Goal: Task Accomplishment & Management: Manage account settings

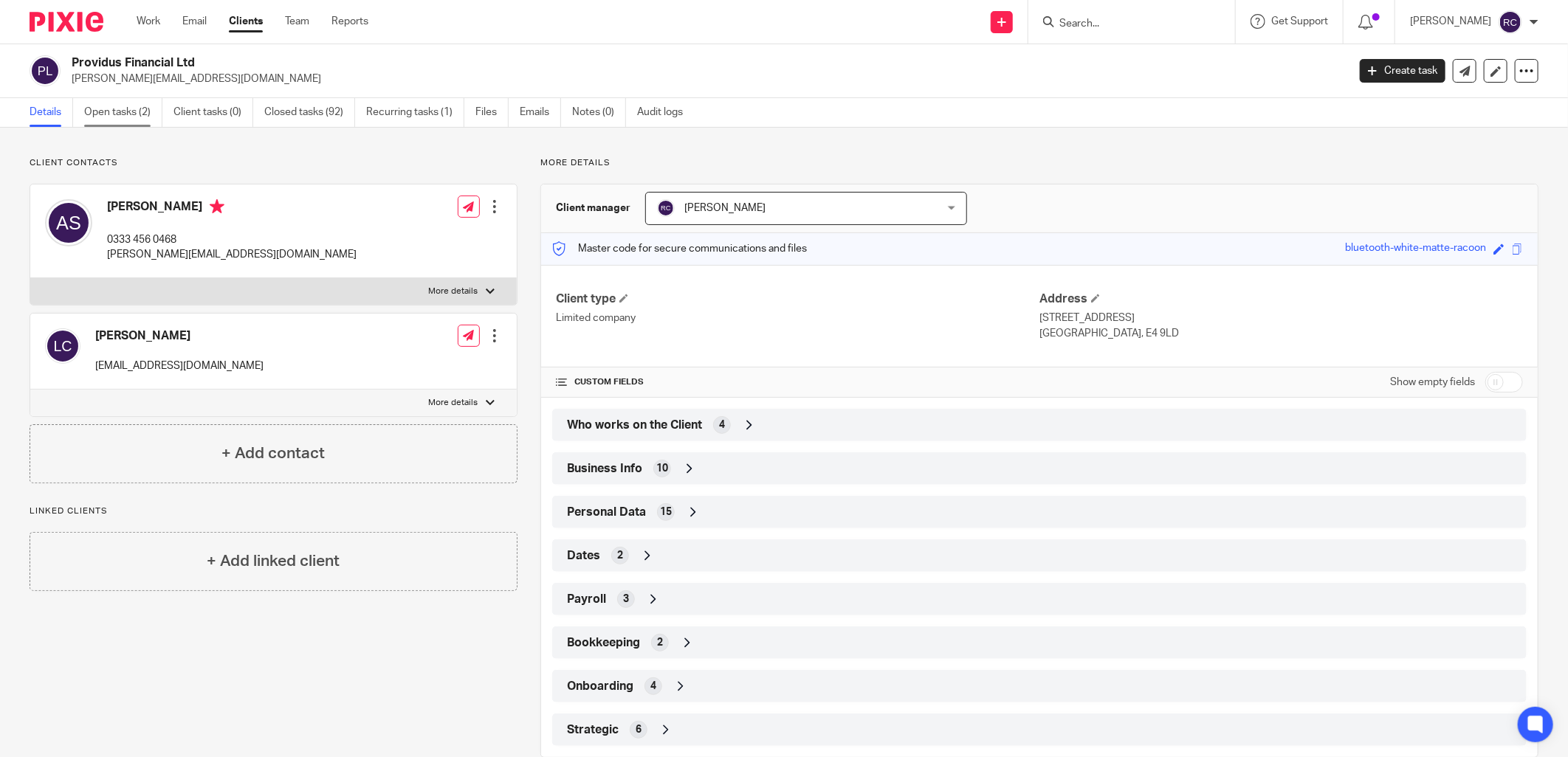
click at [92, 109] on link "Open tasks (2)" at bounding box center [123, 112] width 79 height 28
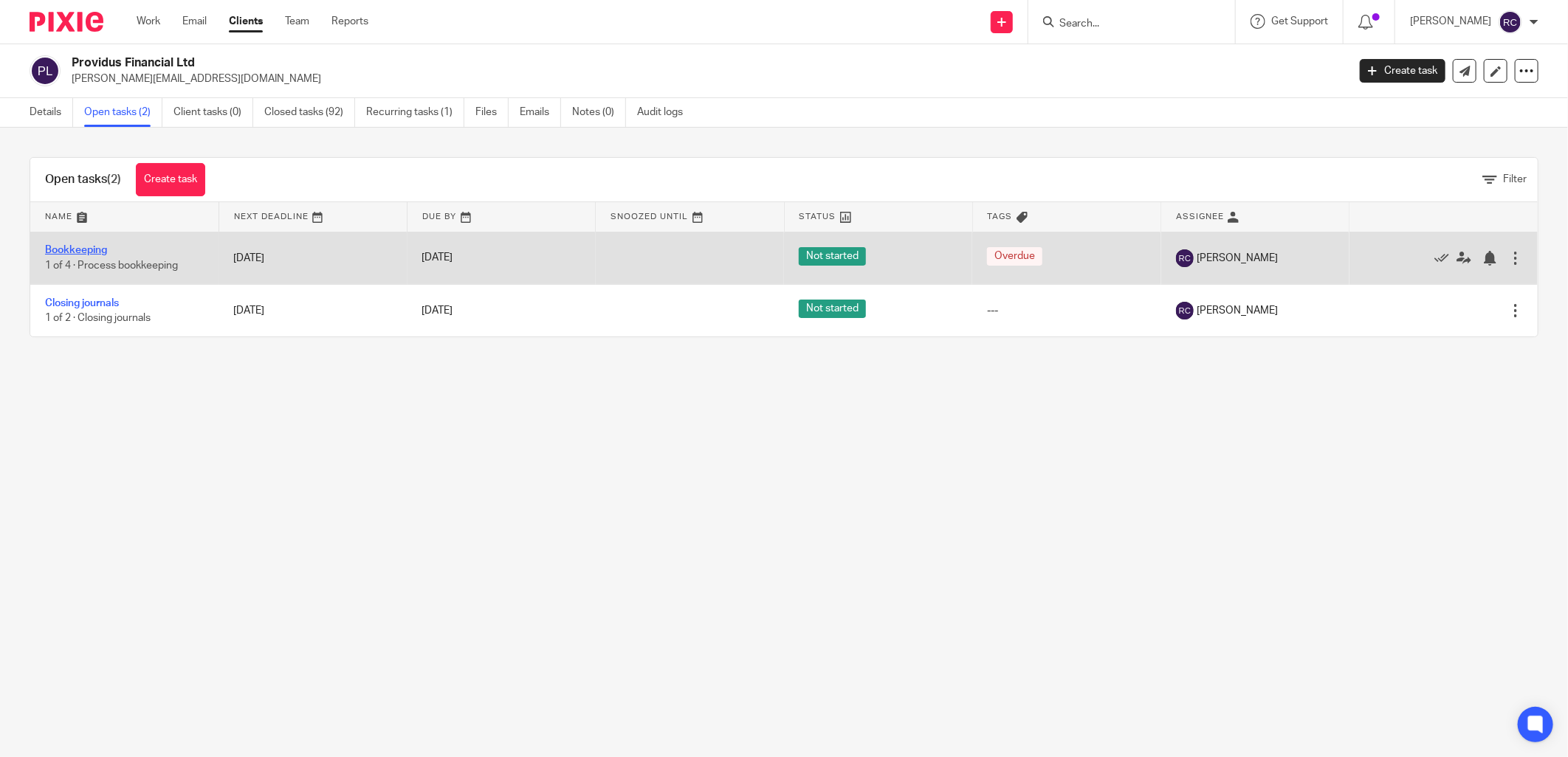
click at [72, 249] on link "Bookkeeping" at bounding box center [76, 250] width 62 height 10
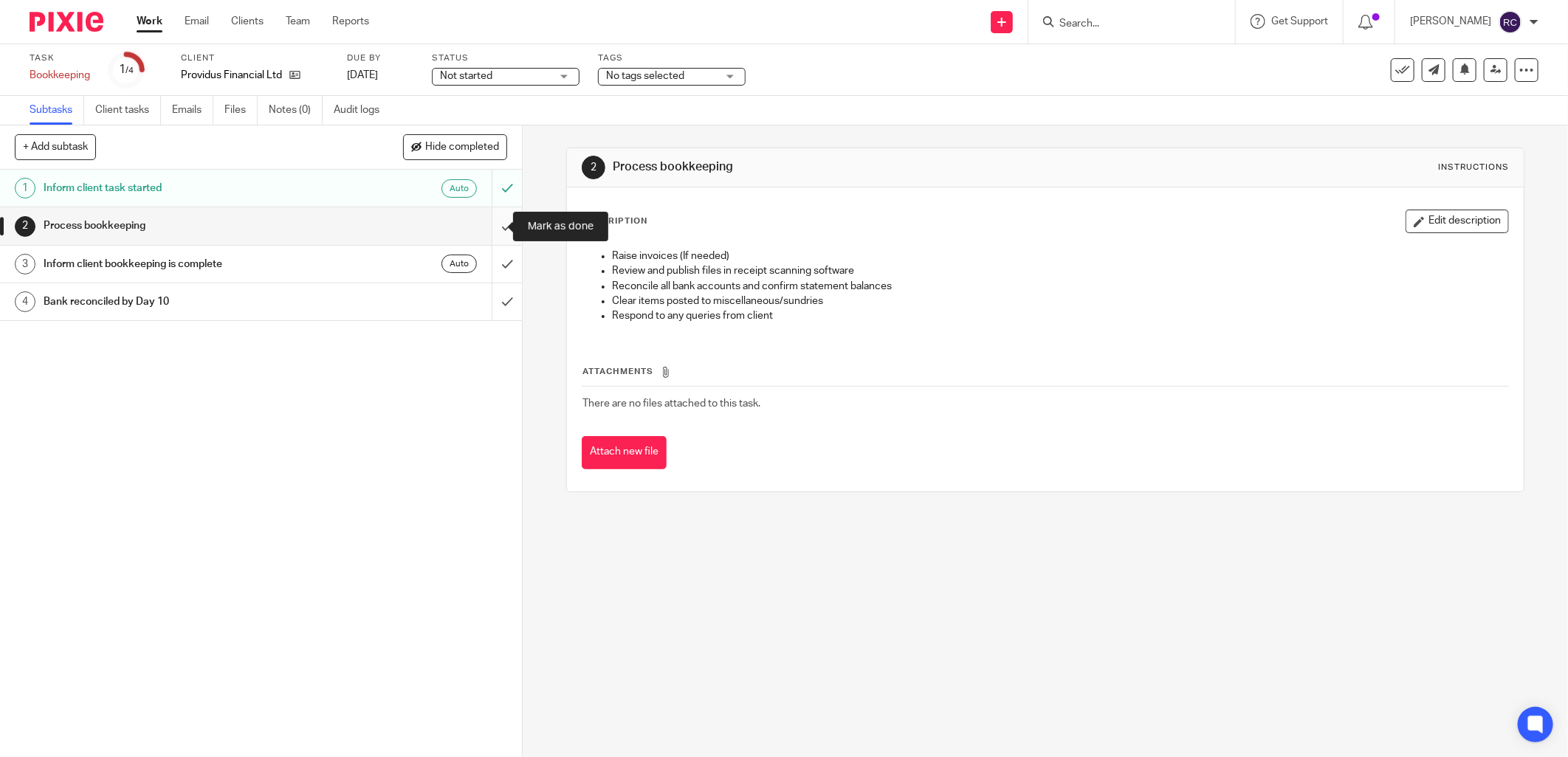
click at [493, 222] on input "submit" at bounding box center [260, 226] width 522 height 37
click at [490, 254] on input "submit" at bounding box center [260, 264] width 522 height 37
click at [491, 295] on input "submit" at bounding box center [260, 302] width 522 height 37
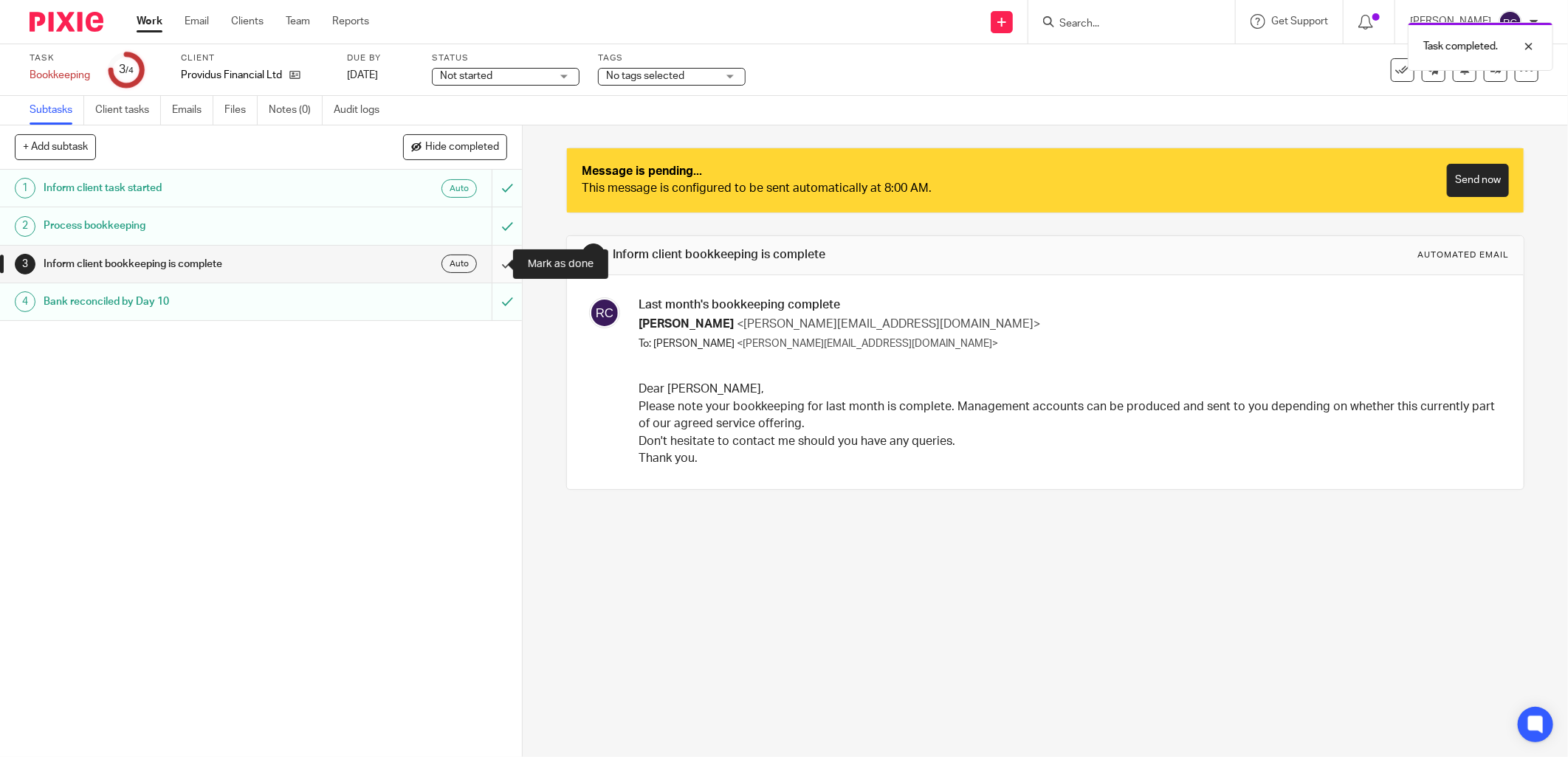
click at [488, 272] on input "submit" at bounding box center [260, 264] width 522 height 37
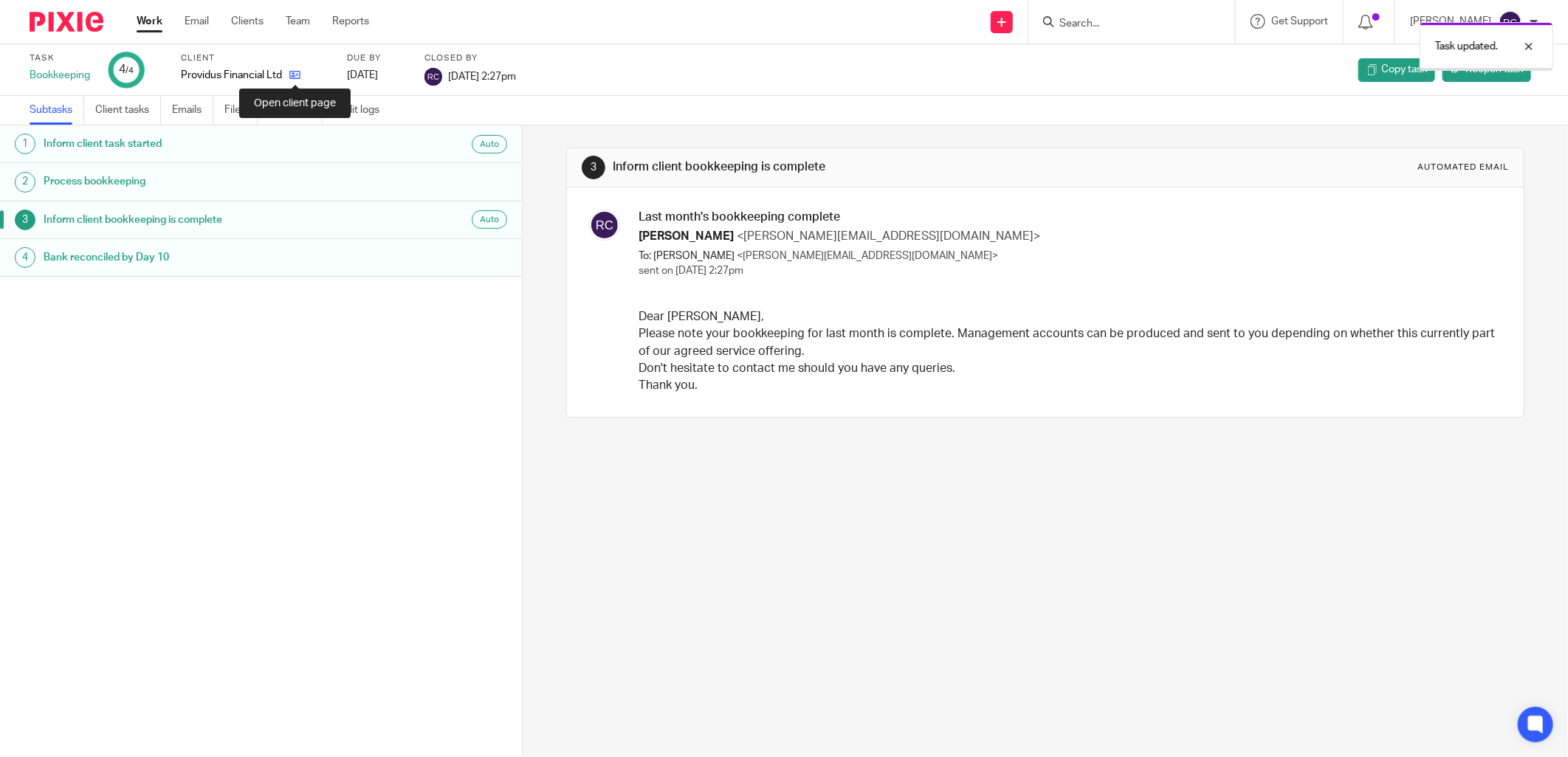
click at [297, 74] on icon at bounding box center [295, 75] width 11 height 11
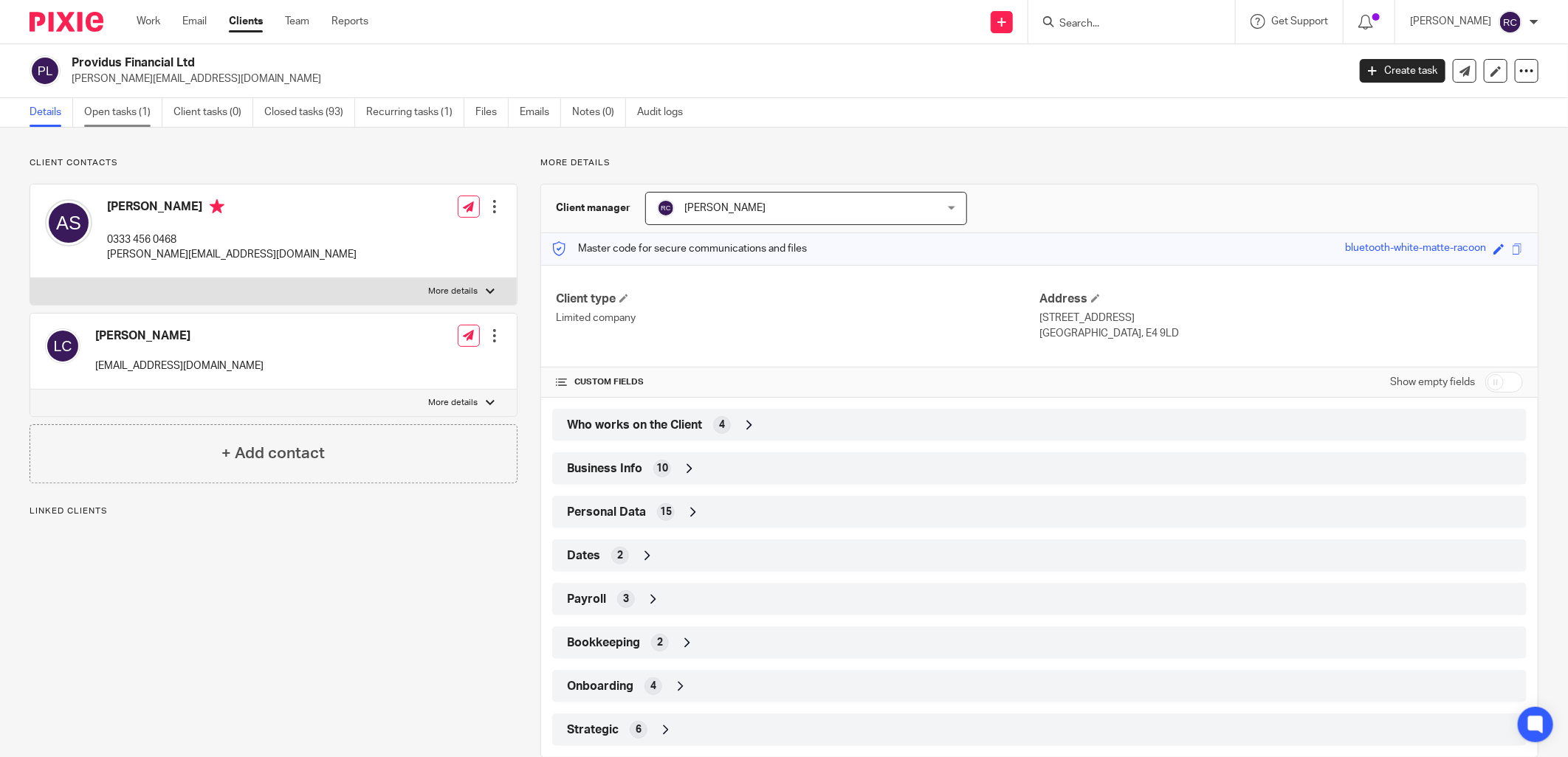
click at [119, 108] on link "Open tasks (1)" at bounding box center [123, 112] width 79 height 28
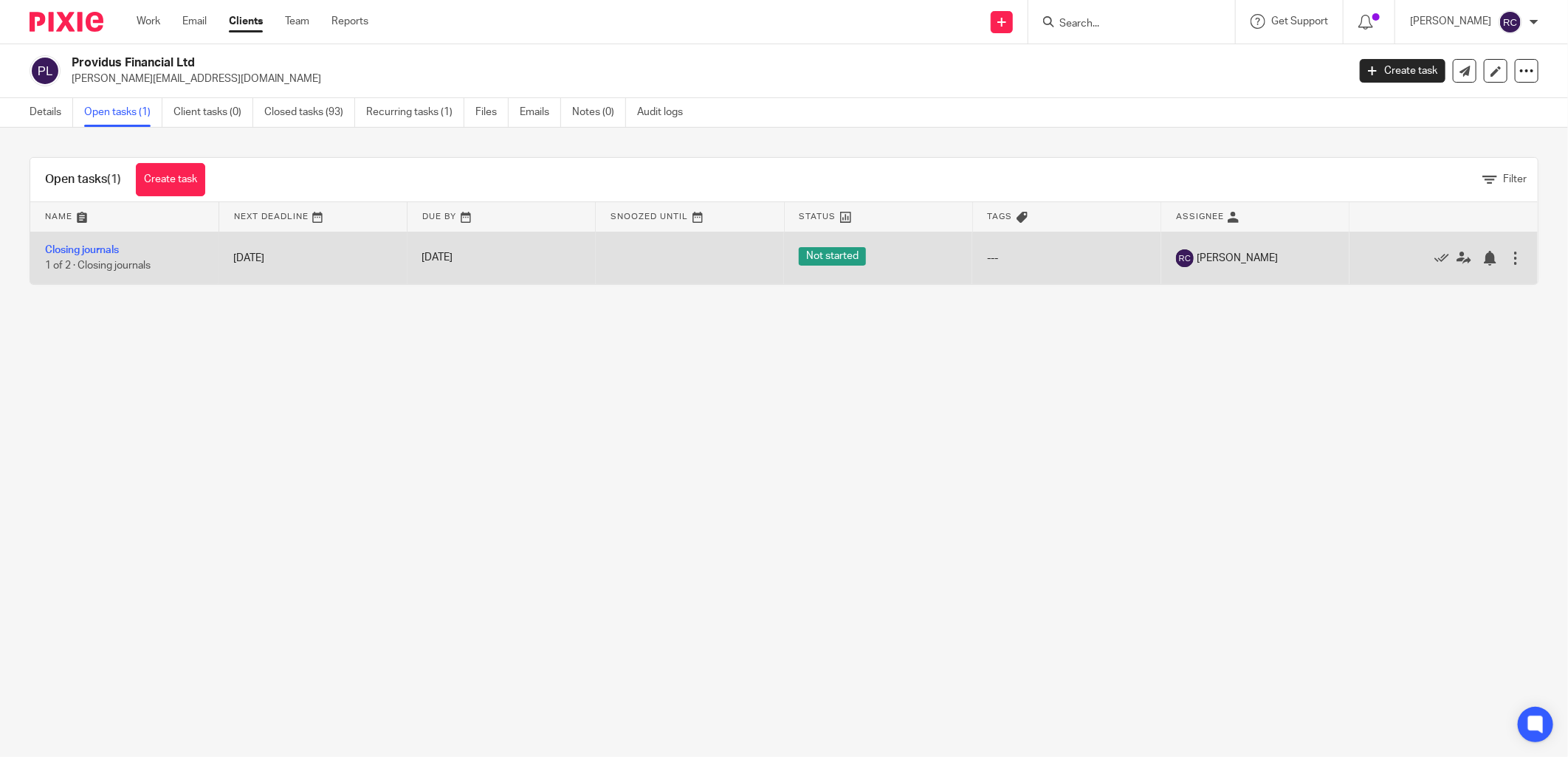
click at [85, 258] on td "Closing journals 1 of 2 · Closing journals" at bounding box center [124, 258] width 188 height 52
click at [87, 248] on link "Closing journals" at bounding box center [82, 250] width 74 height 10
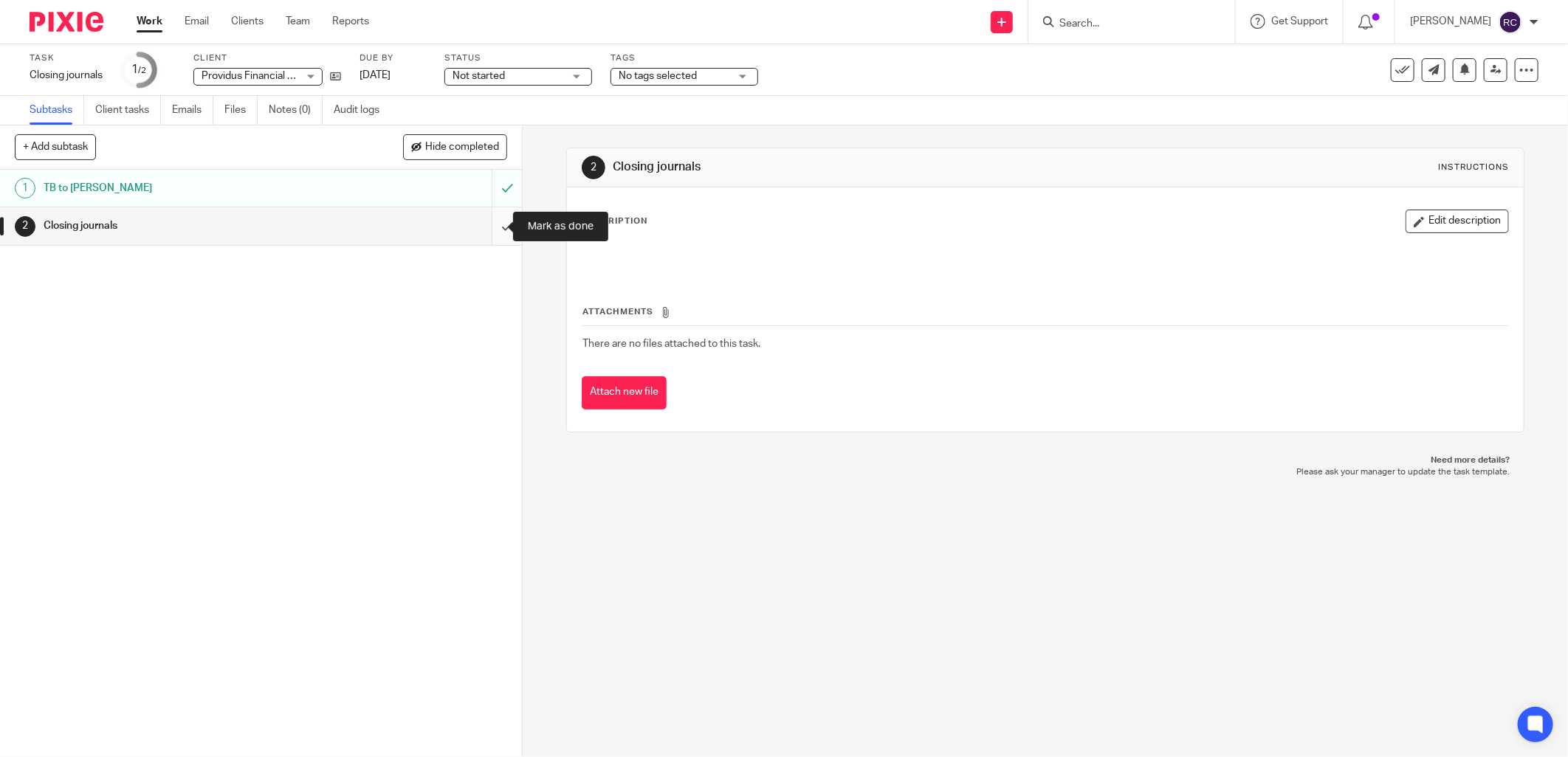
click at [490, 225] on input "submit" at bounding box center [260, 226] width 522 height 37
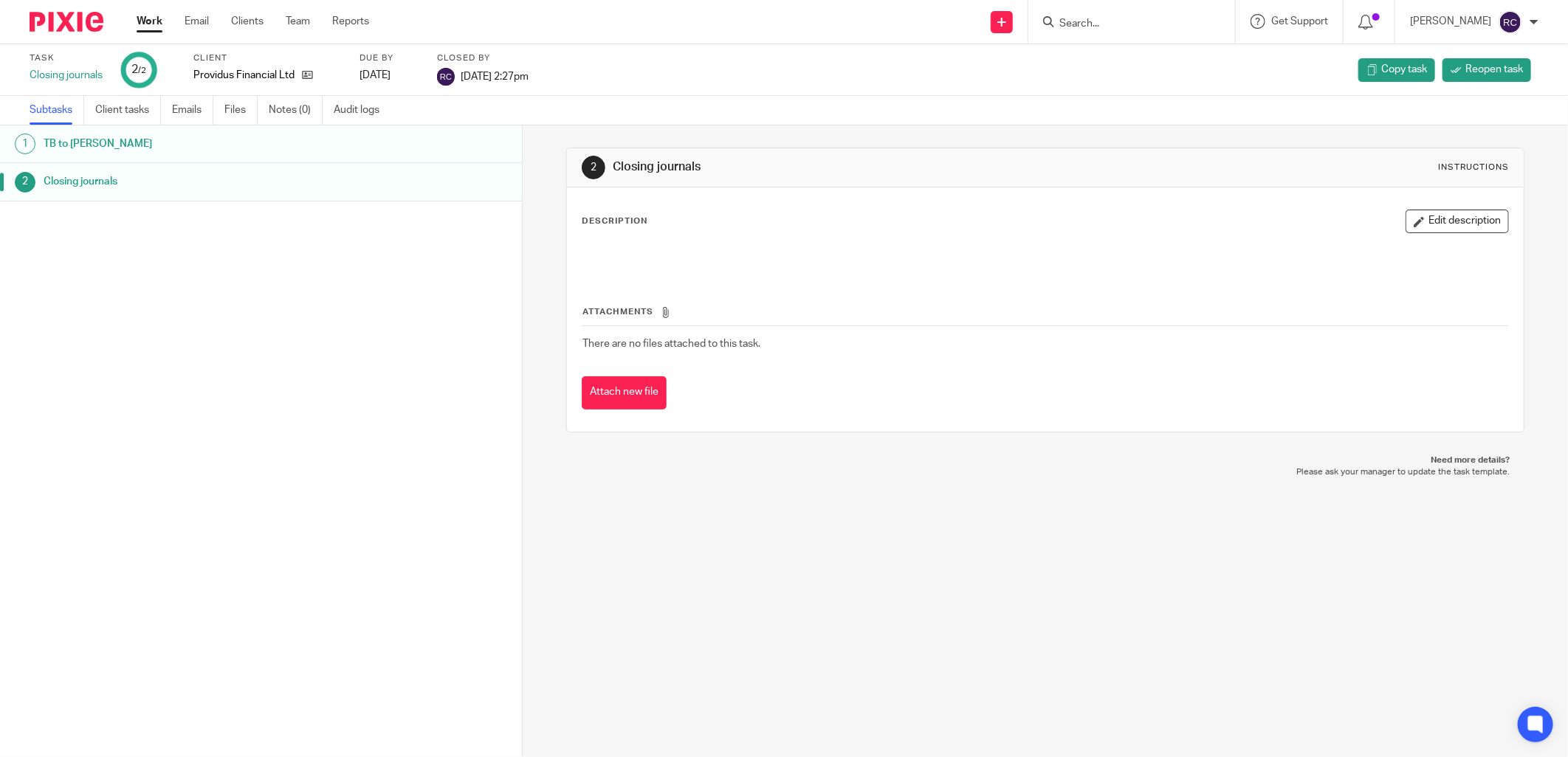
click at [1150, 21] on input "Search" at bounding box center [1124, 24] width 133 height 13
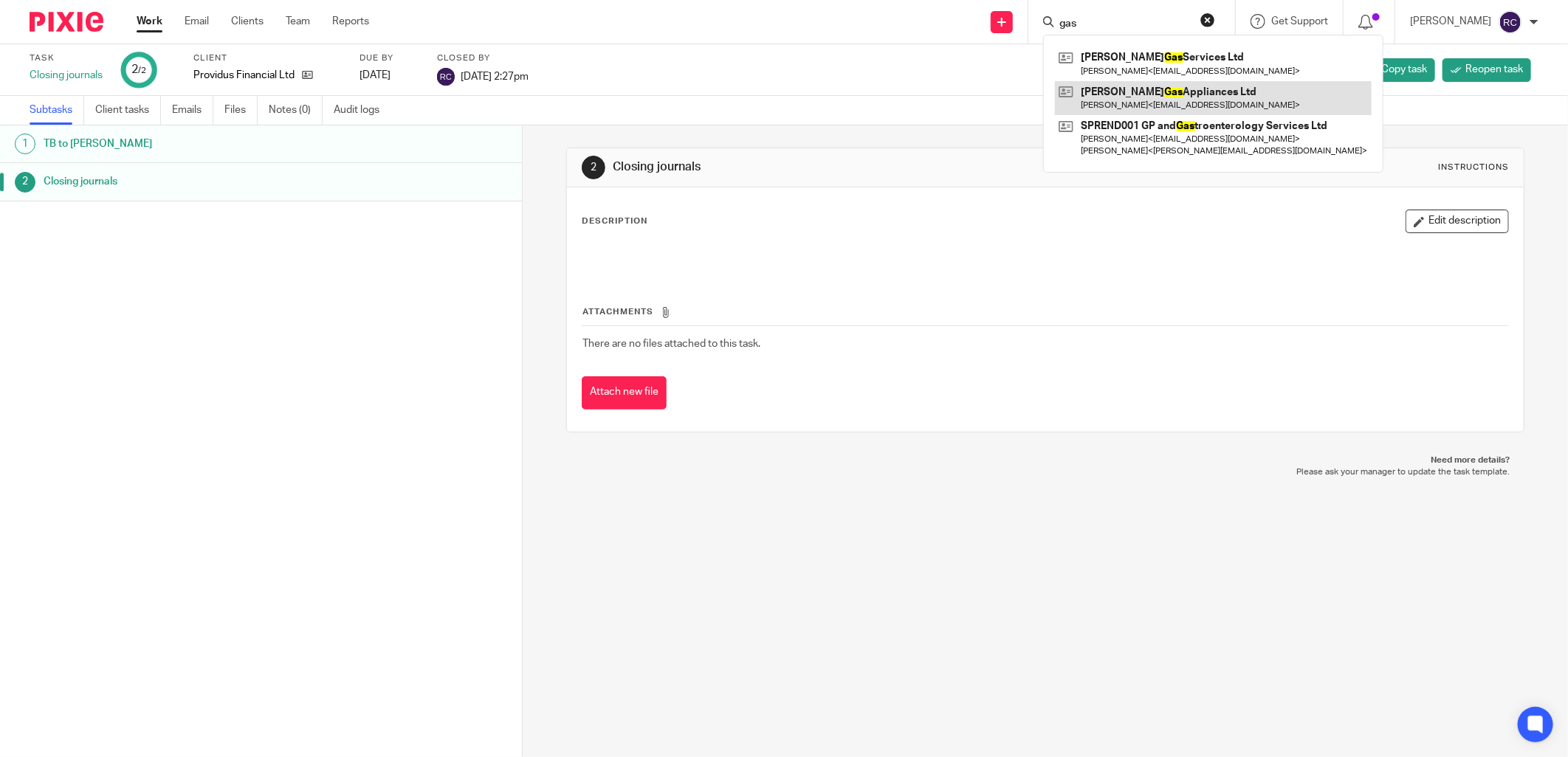
type input "gas"
click at [1131, 93] on link at bounding box center [1213, 98] width 317 height 34
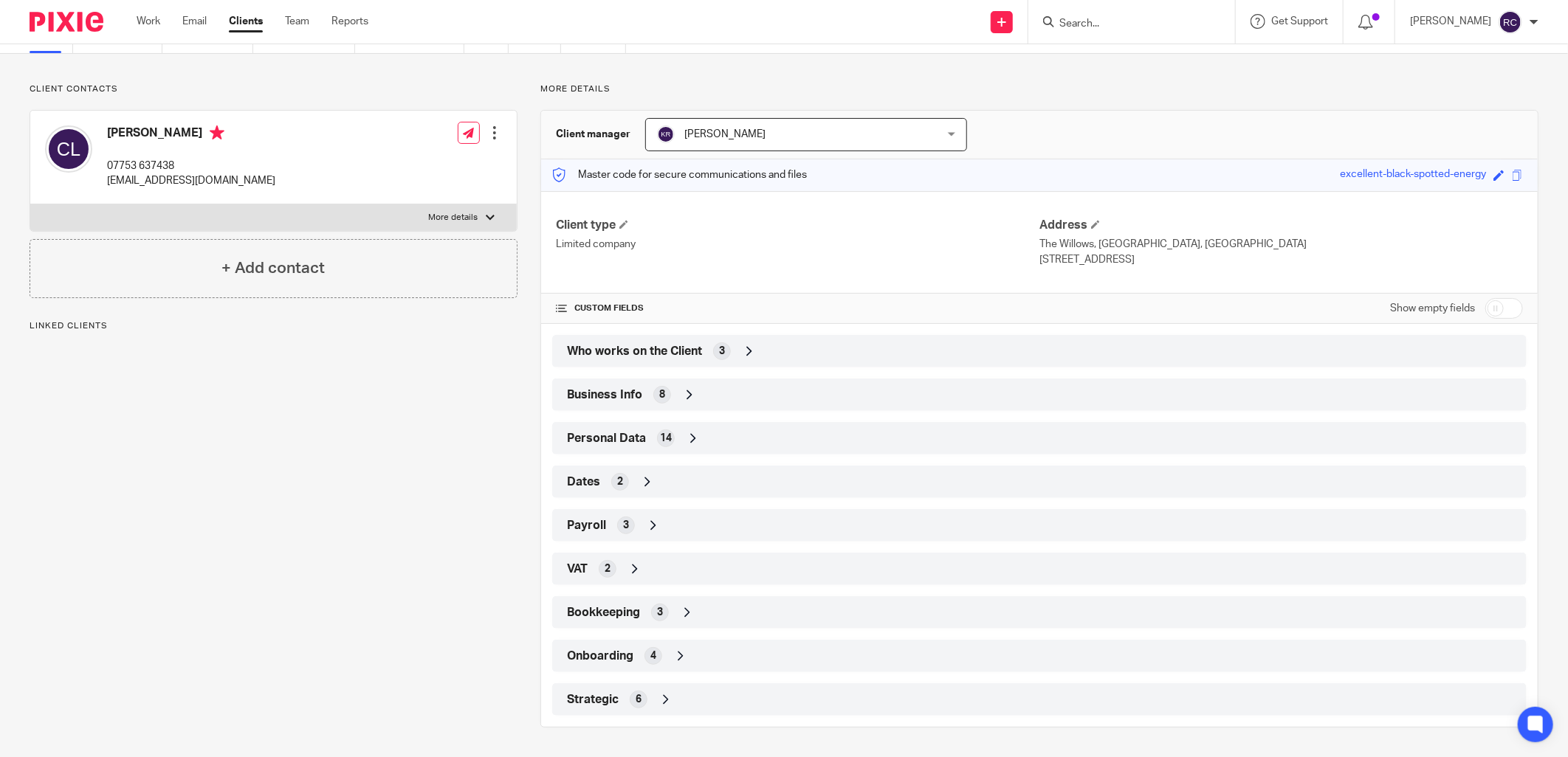
click at [644, 651] on div "4" at bounding box center [653, 655] width 18 height 18
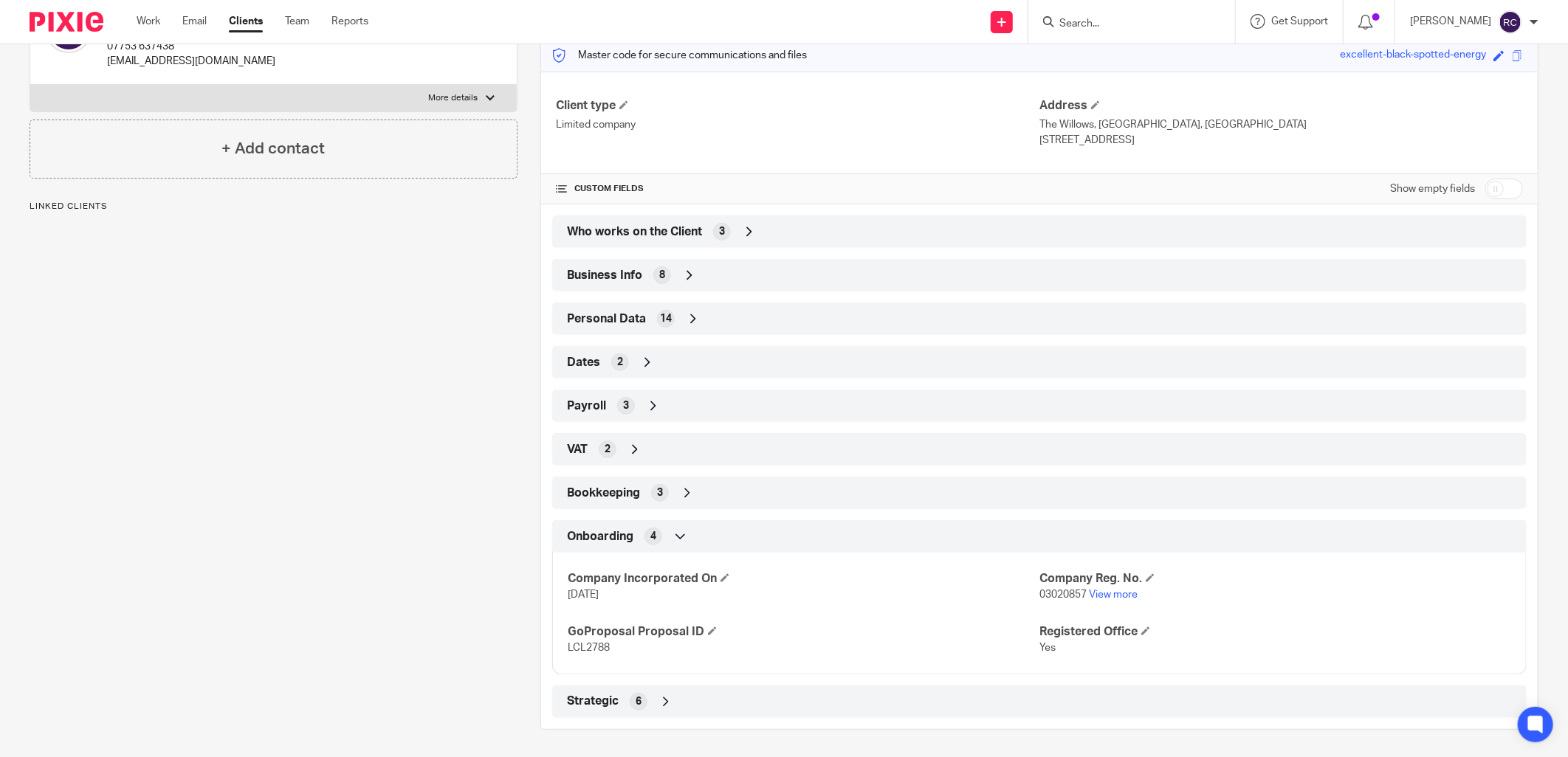
scroll to position [196, 0]
click at [1103, 593] on link "View more" at bounding box center [1113, 592] width 49 height 10
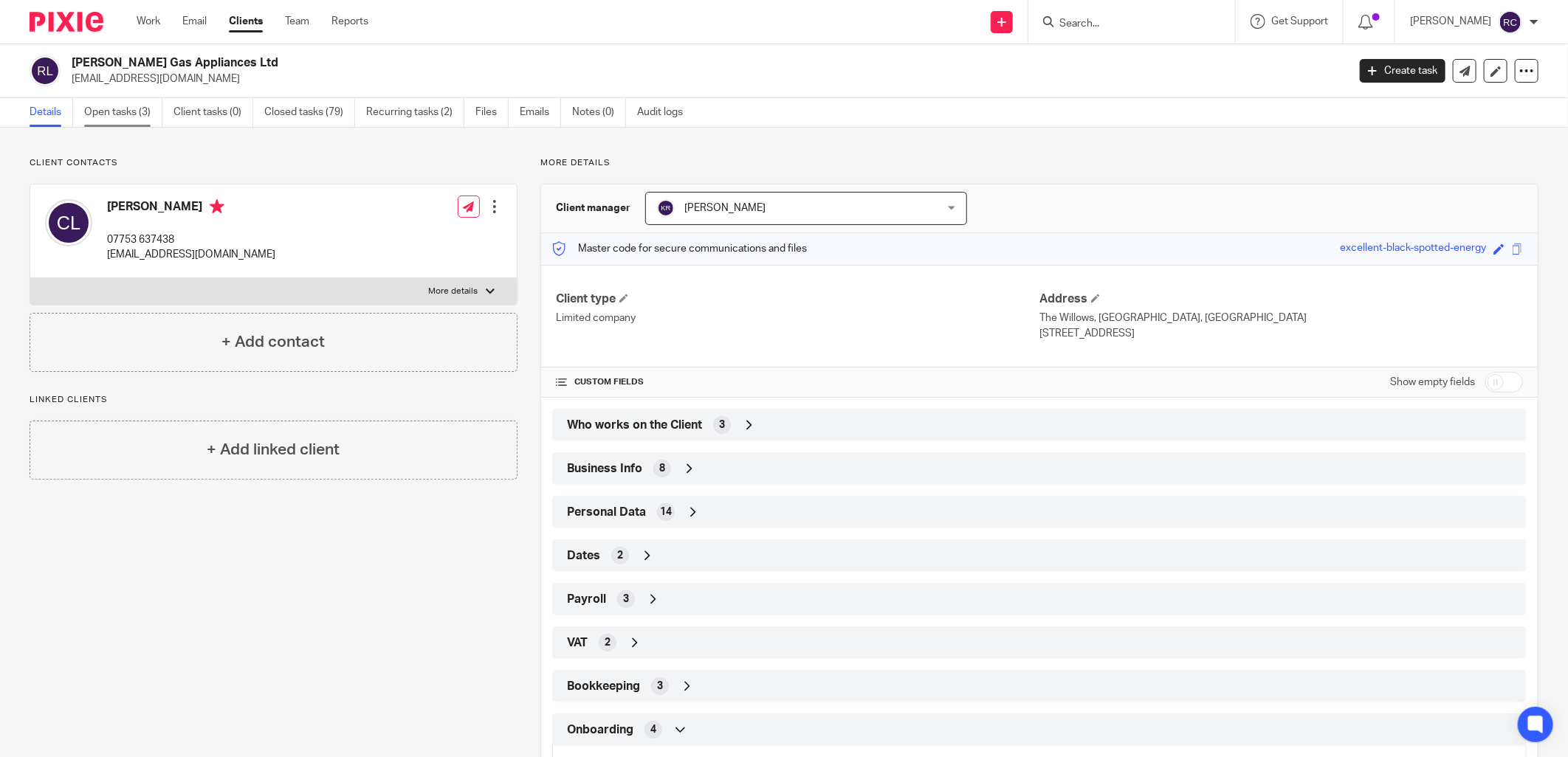
click at [116, 115] on link "Open tasks (3)" at bounding box center [123, 112] width 79 height 28
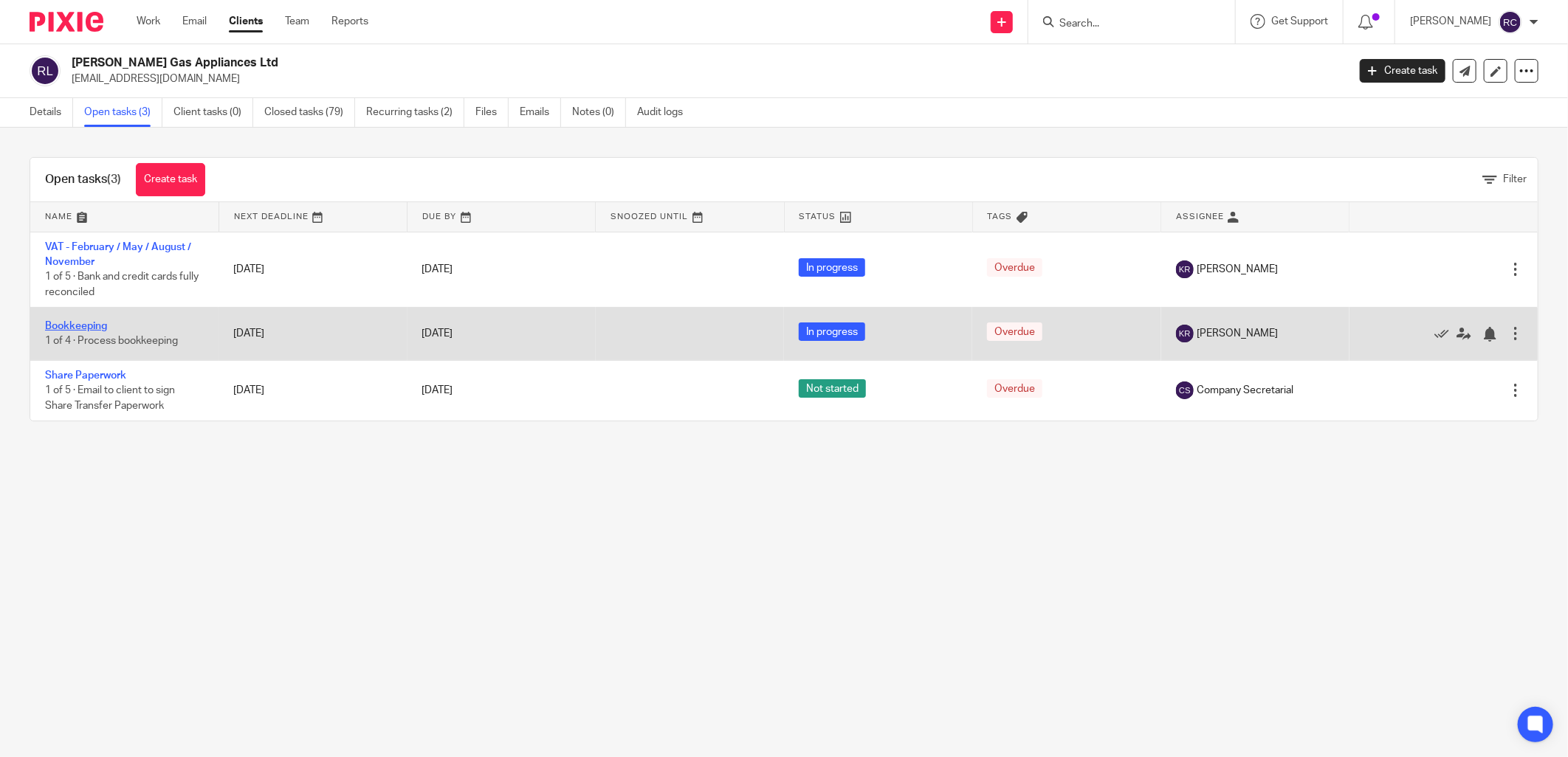
click at [85, 323] on link "Bookkeeping" at bounding box center [76, 326] width 62 height 10
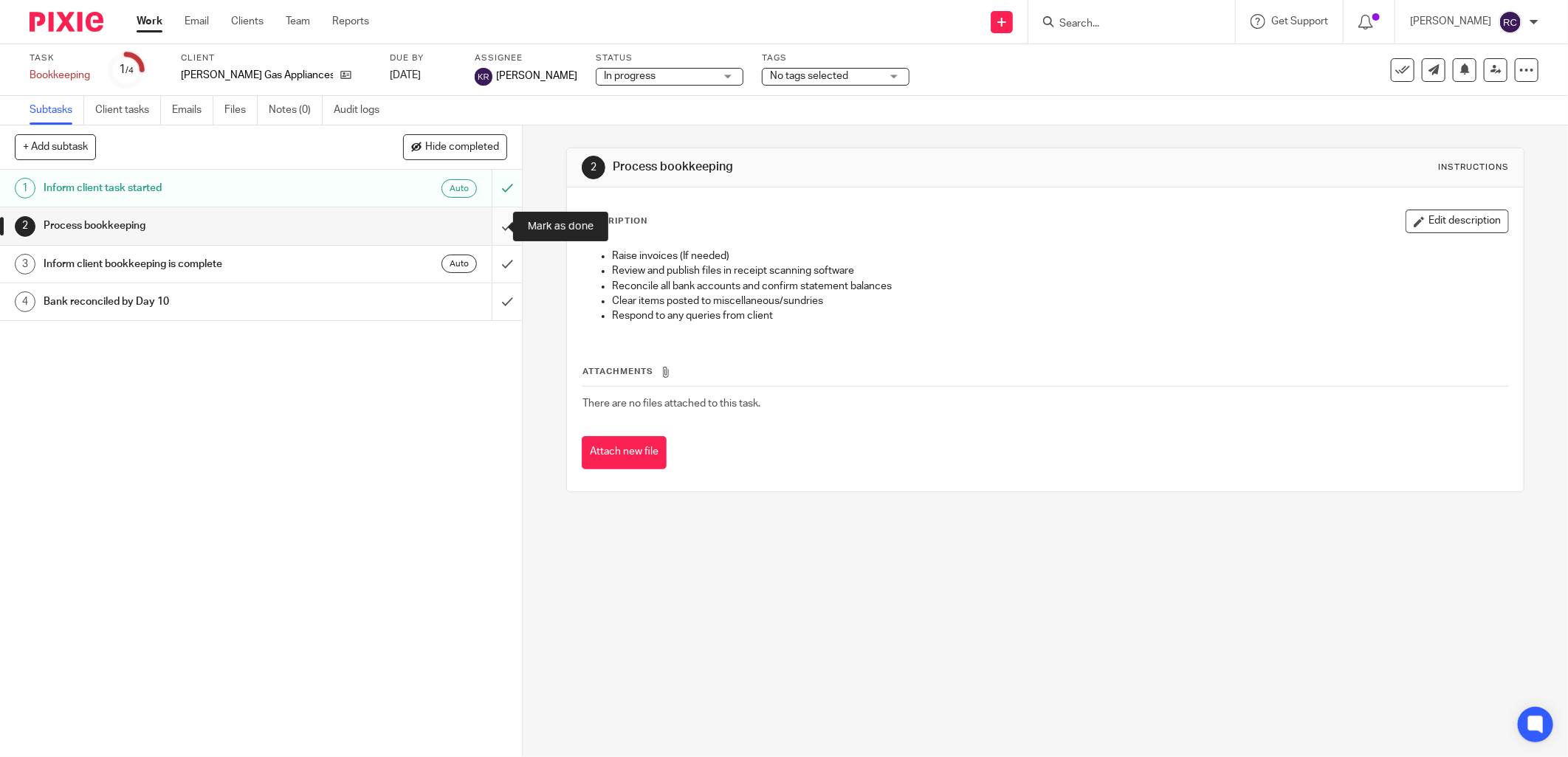
click at [489, 226] on input "submit" at bounding box center [260, 226] width 522 height 37
click at [487, 267] on input "submit" at bounding box center [260, 264] width 522 height 37
click at [488, 292] on input "submit" at bounding box center [260, 302] width 522 height 37
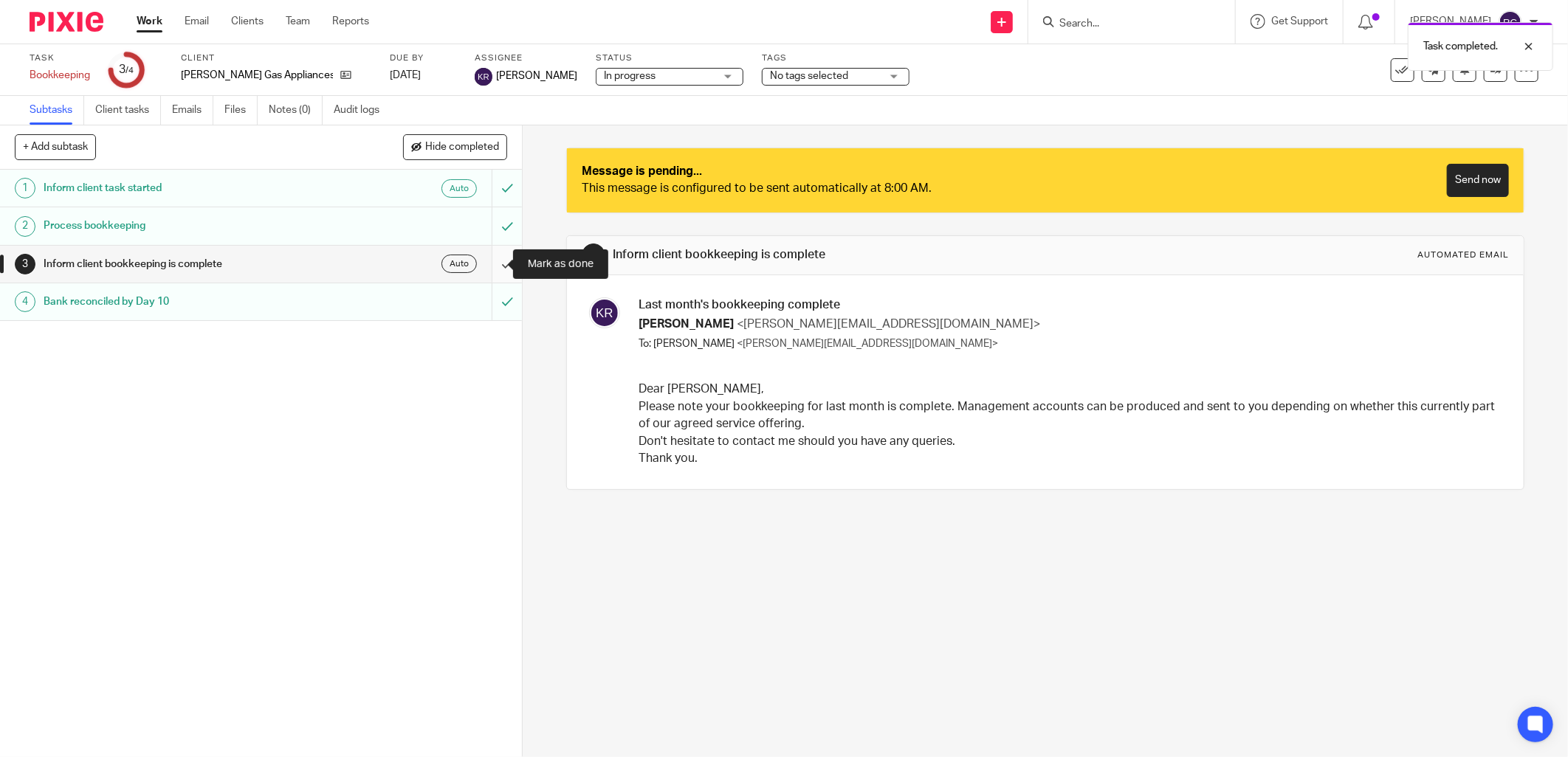
click at [485, 268] on input "submit" at bounding box center [260, 264] width 522 height 37
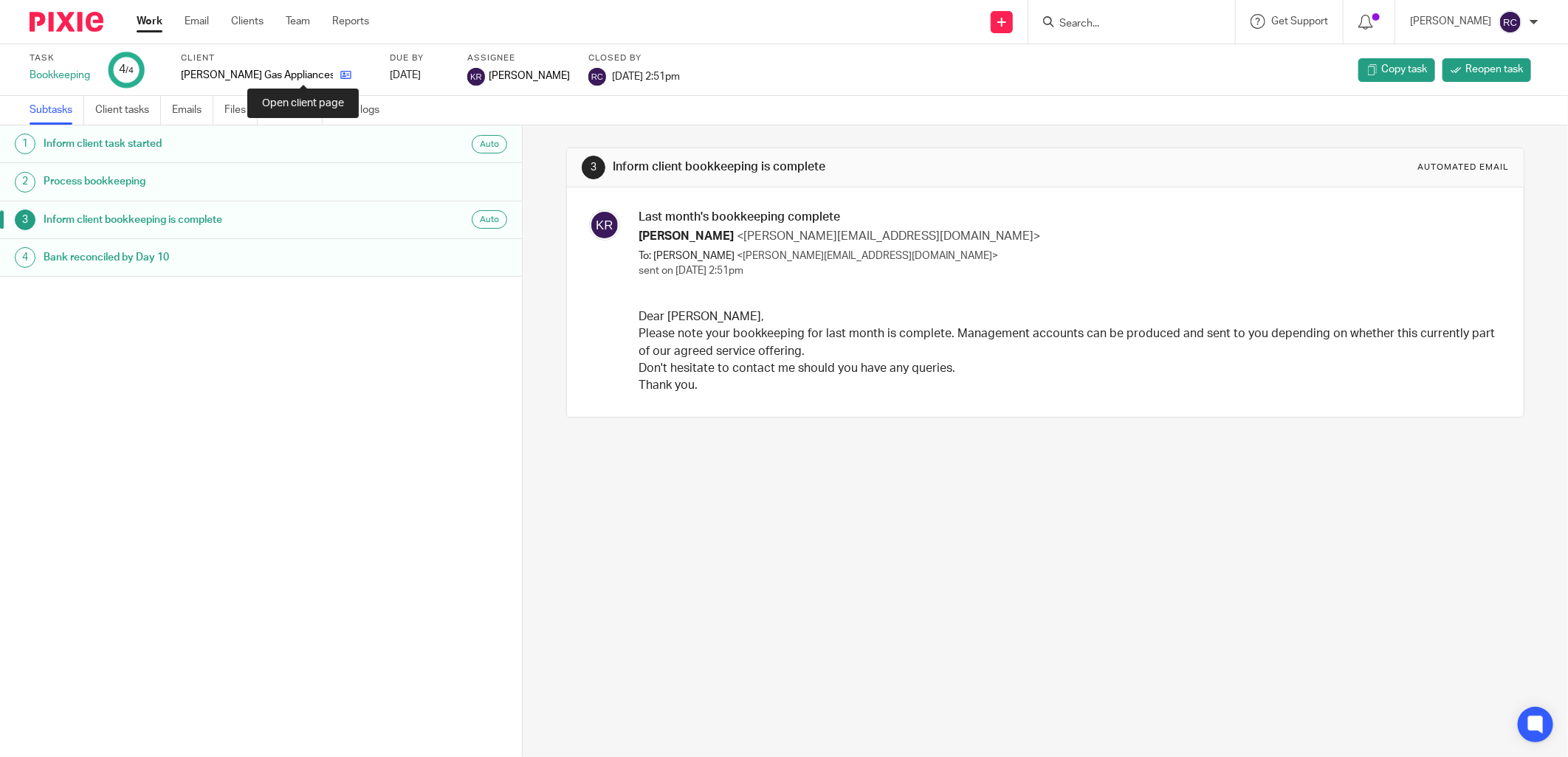
click at [333, 75] on link at bounding box center [342, 75] width 18 height 15
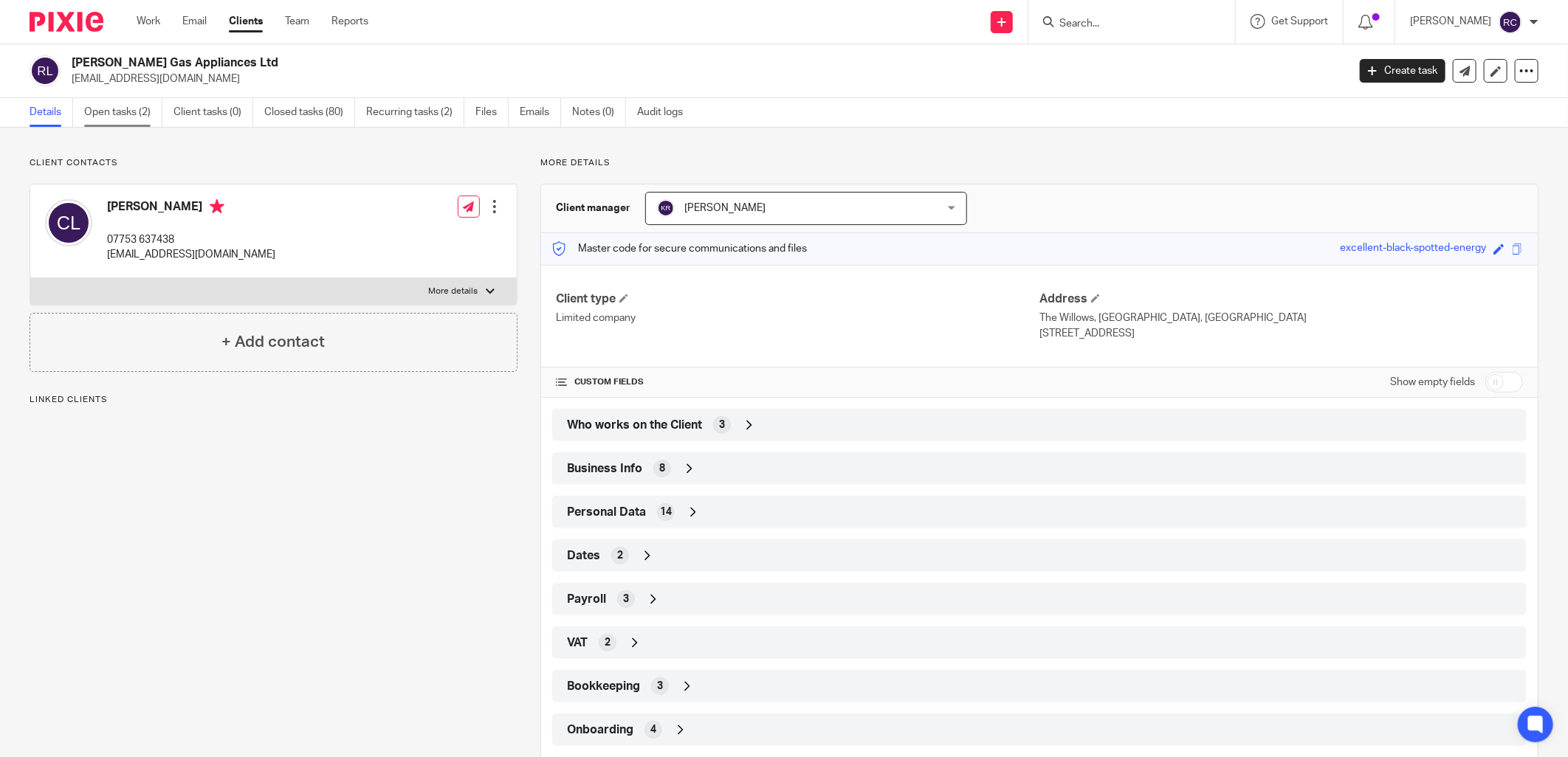
click at [109, 104] on link "Open tasks (2)" at bounding box center [123, 112] width 79 height 28
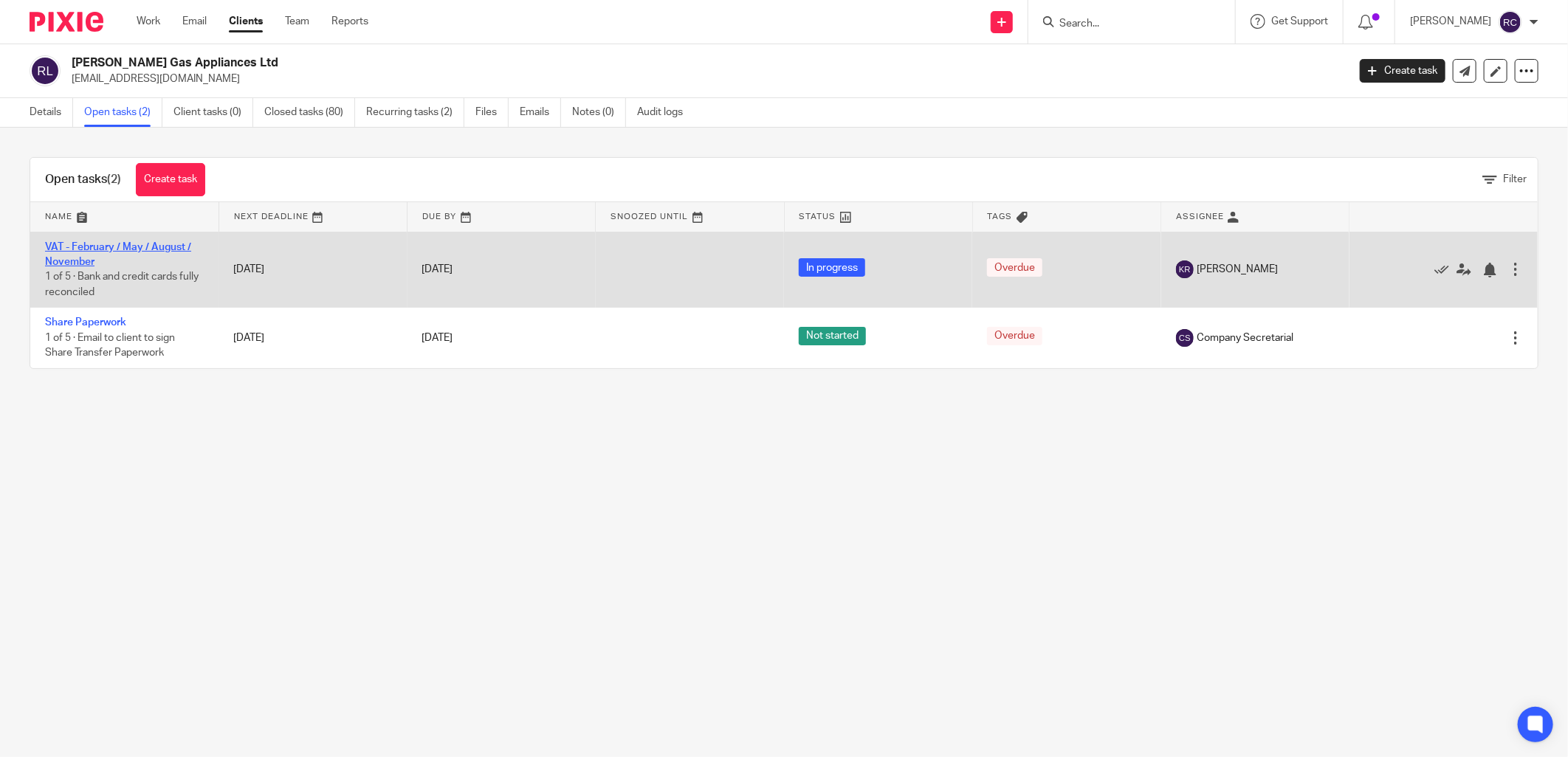
click at [57, 249] on link "VAT - February / May / August / November" at bounding box center [118, 254] width 146 height 25
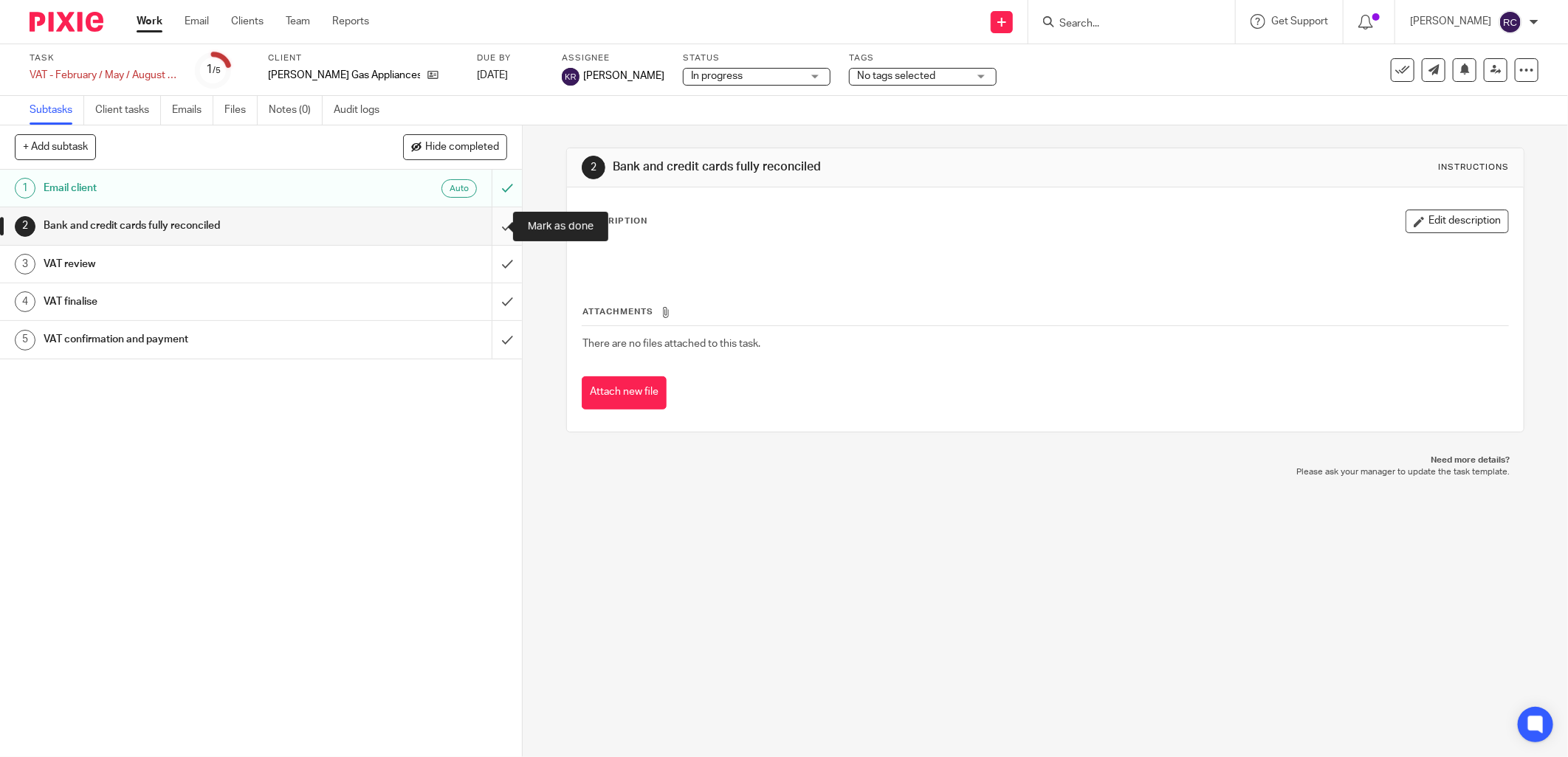
click at [489, 224] on input "submit" at bounding box center [260, 226] width 522 height 37
click at [489, 266] on input "submit" at bounding box center [260, 264] width 522 height 37
click at [489, 305] on input "submit" at bounding box center [260, 302] width 522 height 37
click at [490, 340] on input "submit" at bounding box center [260, 340] width 522 height 37
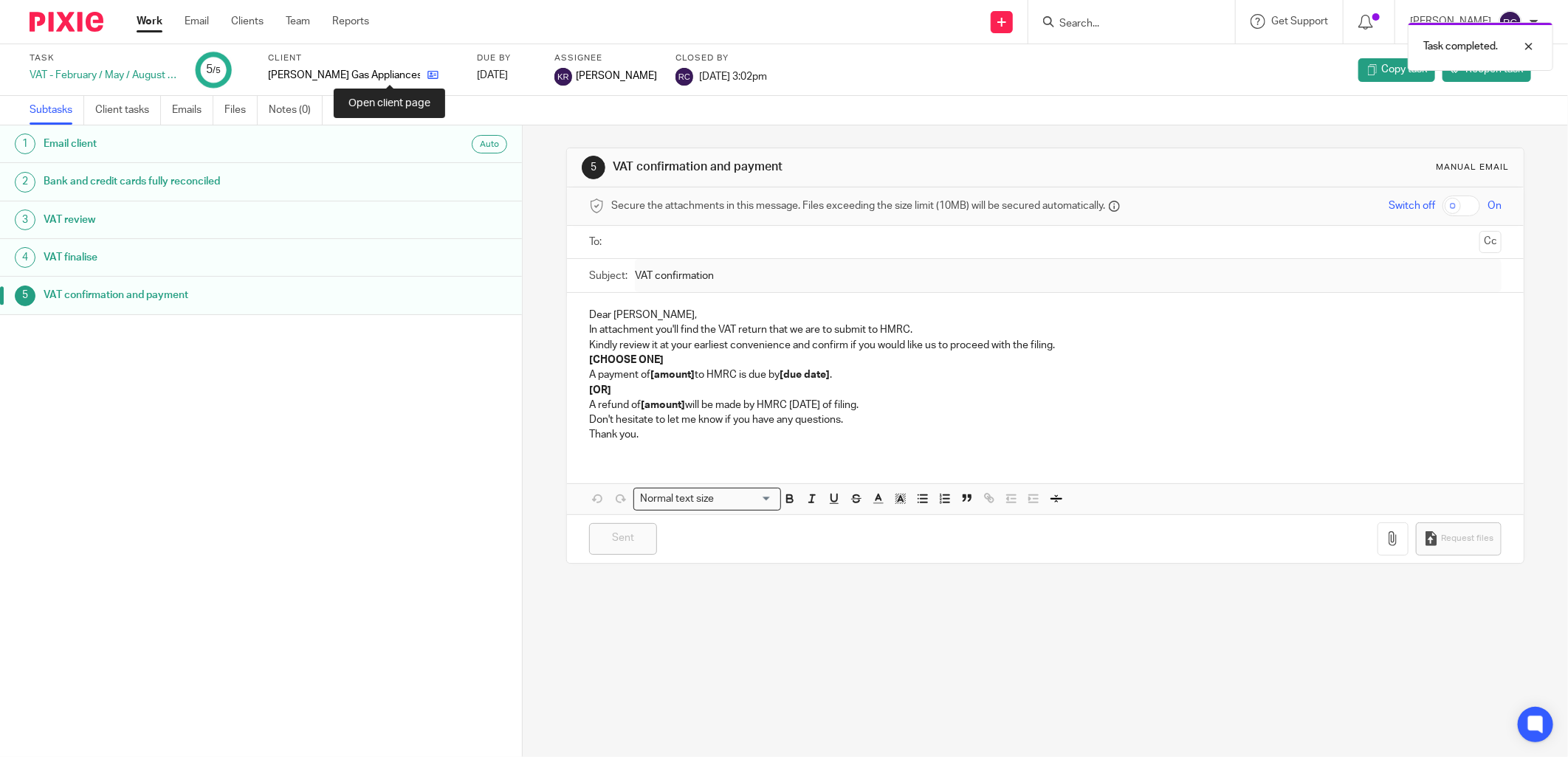
click at [428, 77] on icon at bounding box center [433, 75] width 11 height 11
